Goal: Navigation & Orientation: Find specific page/section

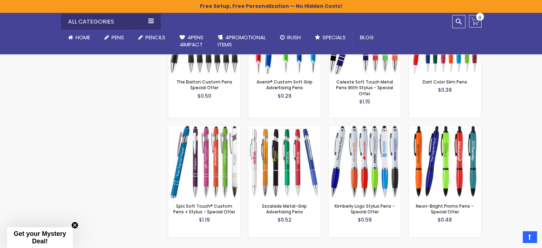
scroll to position [517, 0]
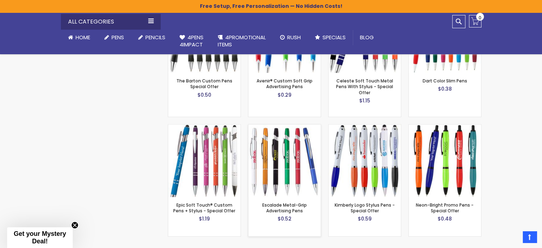
click at [287, 177] on img at bounding box center [285, 160] width 72 height 72
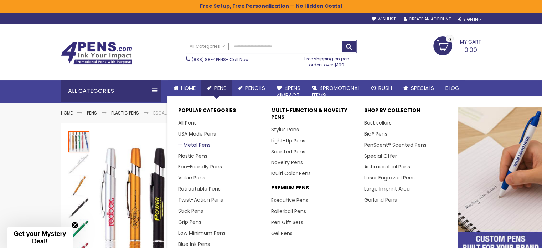
click at [194, 144] on link "Metal Pens" at bounding box center [194, 144] width 32 height 7
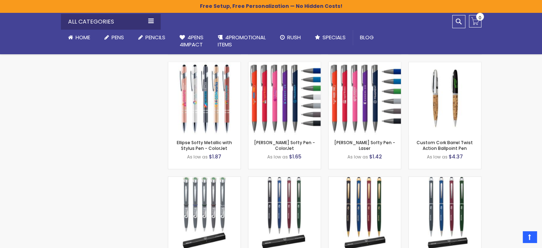
scroll to position [3917, 0]
